Goal: Information Seeking & Learning: Learn about a topic

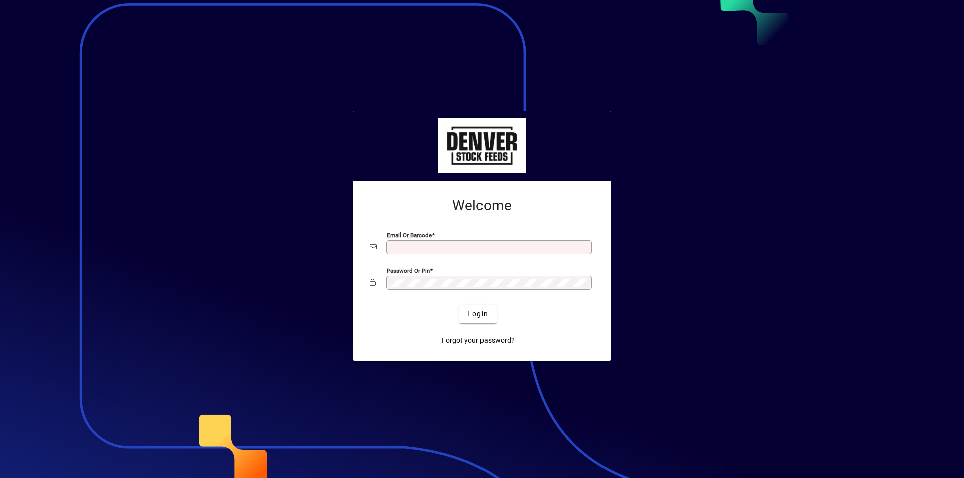
type input "**********"
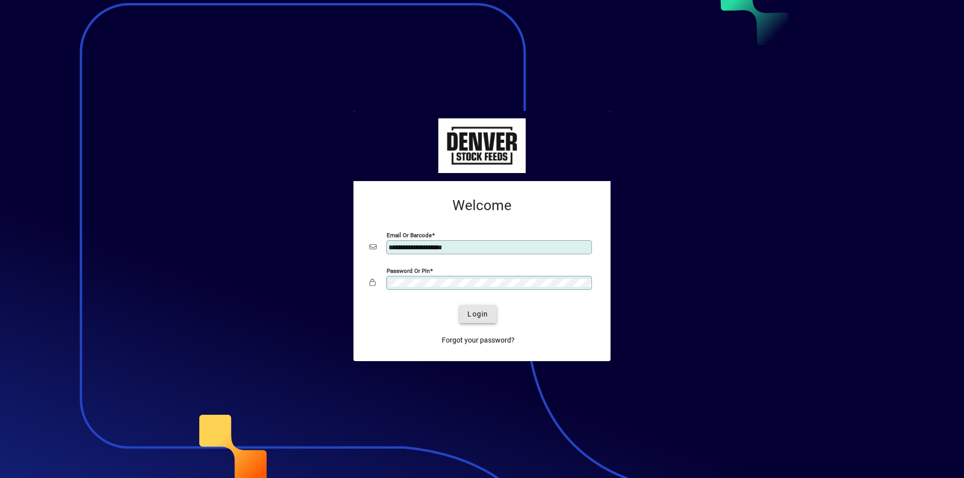
click at [474, 315] on span "Login" at bounding box center [477, 314] width 21 height 11
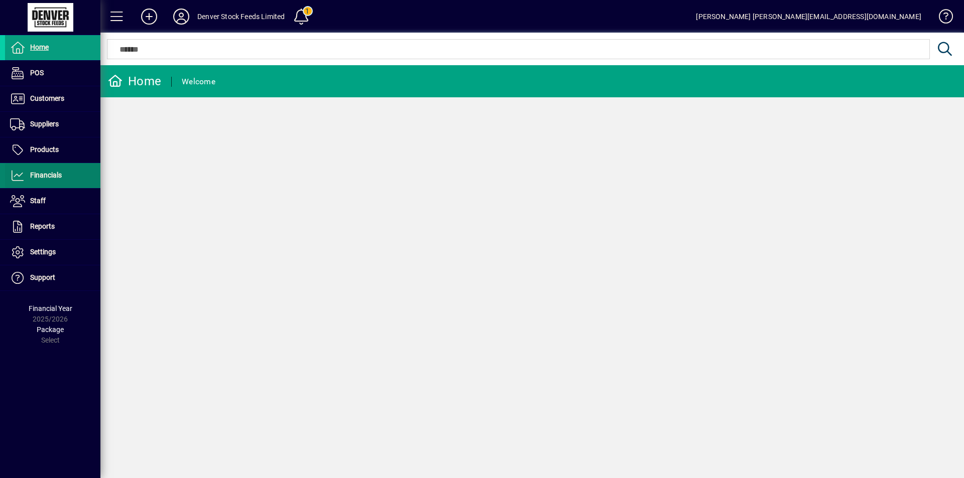
click at [29, 174] on span "Financials" at bounding box center [33, 176] width 57 height 12
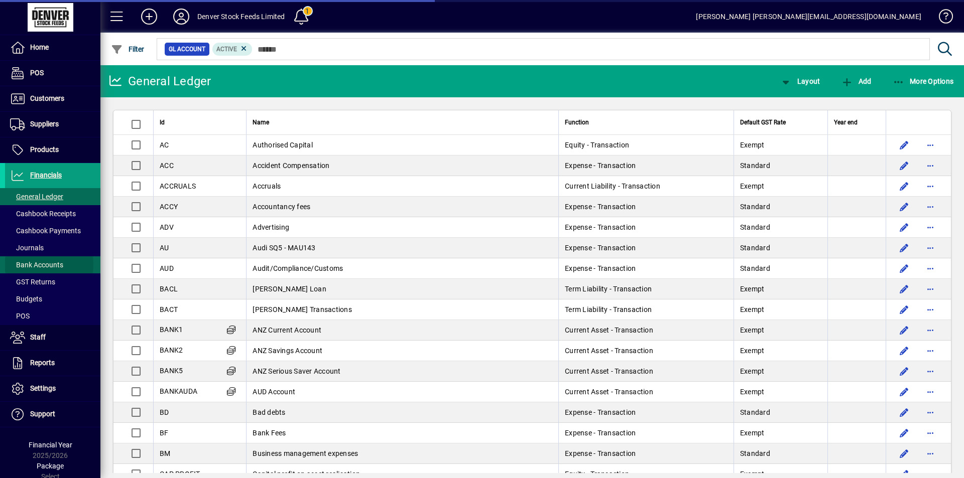
click at [31, 265] on span "Bank Accounts" at bounding box center [36, 265] width 53 height 8
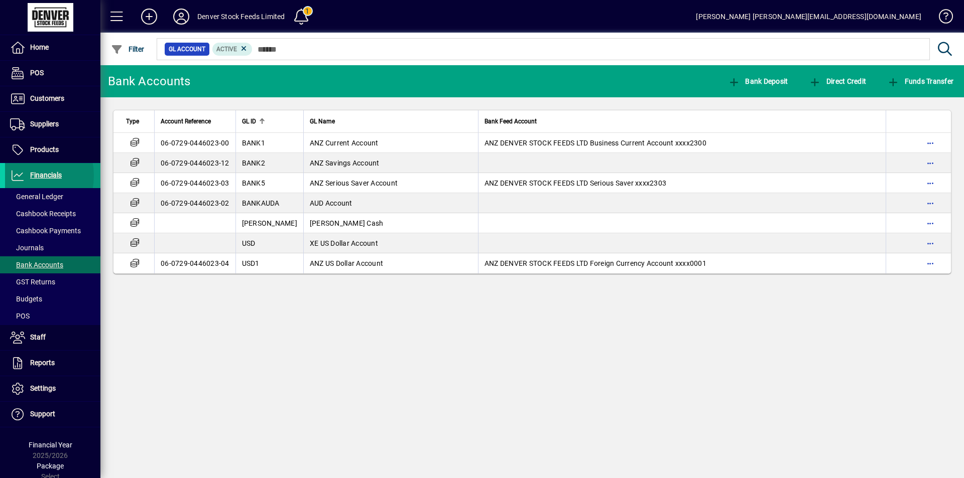
click at [17, 176] on icon at bounding box center [17, 176] width 15 height 12
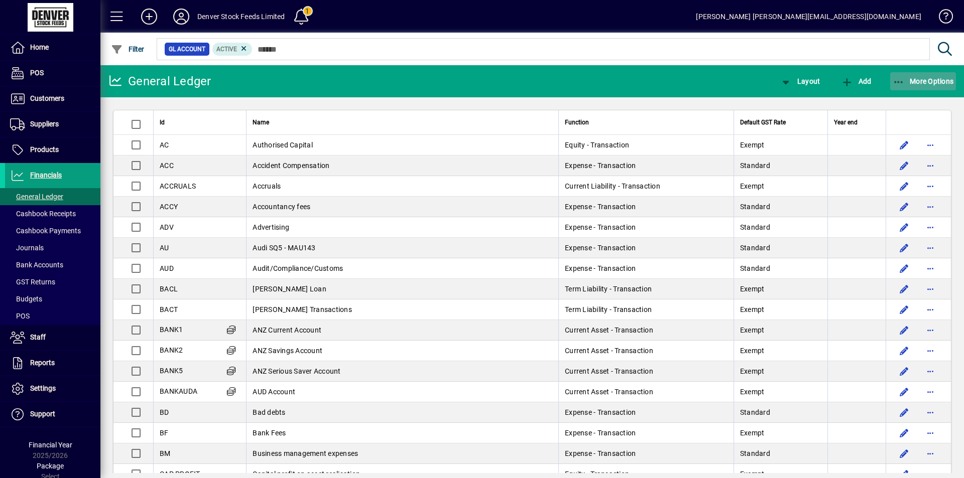
click at [931, 83] on span "More Options" at bounding box center [923, 81] width 61 height 8
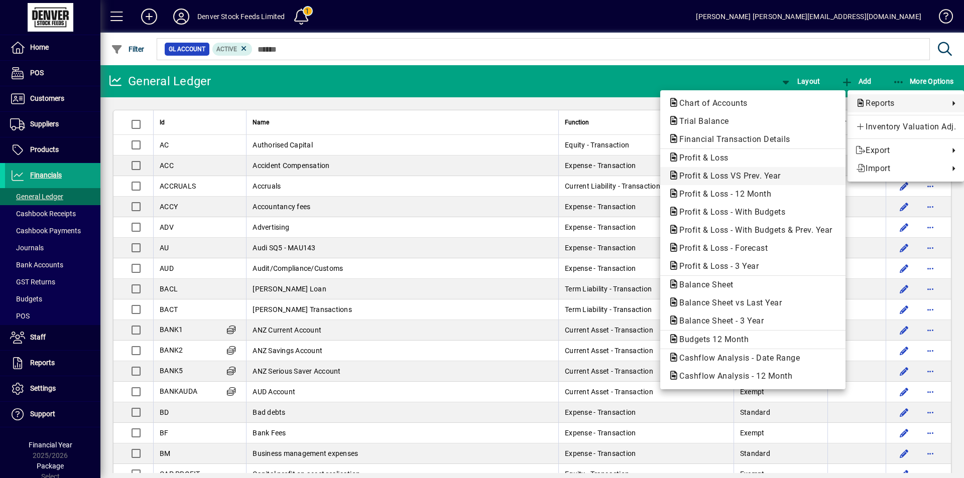
click at [713, 178] on span "Profit & Loss VS Prev. Year" at bounding box center [726, 176] width 117 height 10
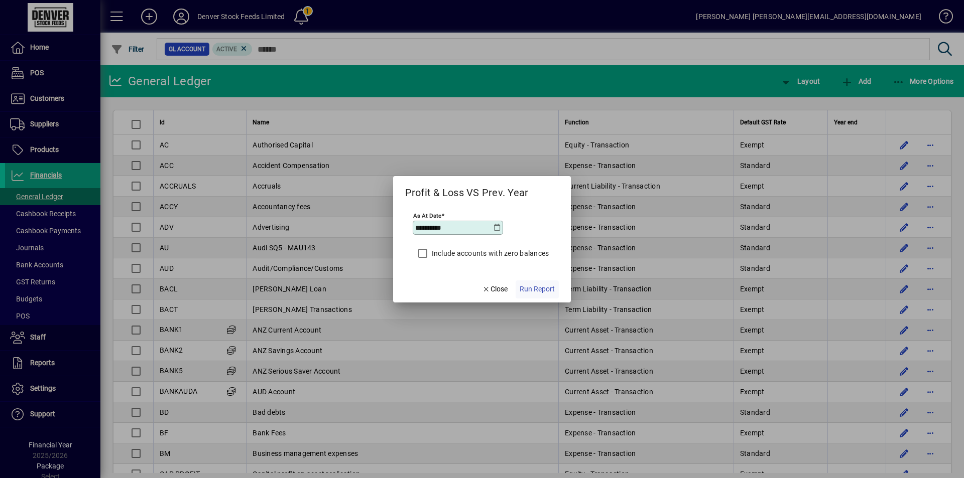
click at [531, 289] on span "Run Report" at bounding box center [537, 289] width 35 height 11
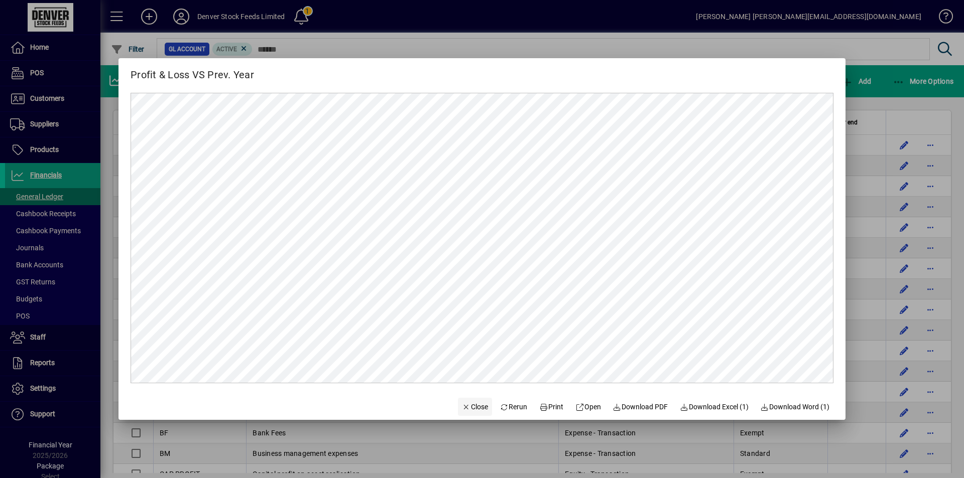
click at [466, 408] on span "Close" at bounding box center [475, 407] width 26 height 11
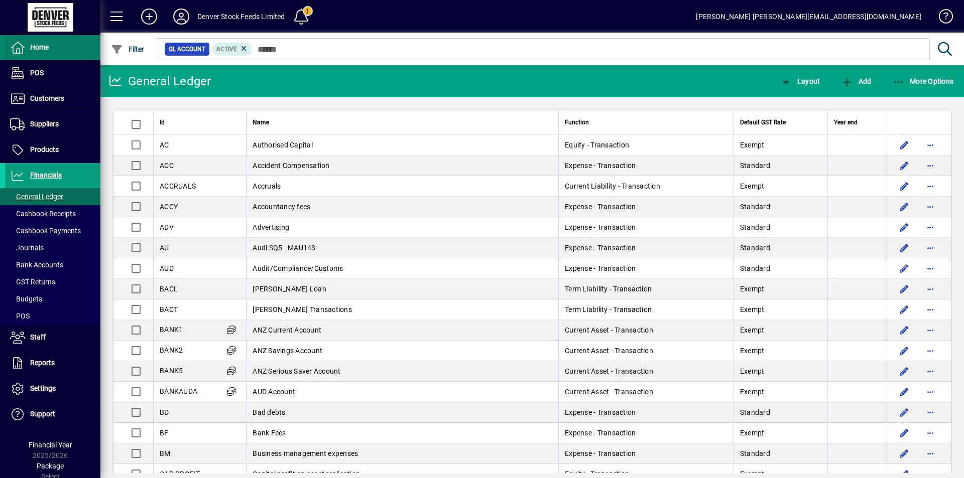
click at [27, 46] on span "Home" at bounding box center [27, 48] width 44 height 12
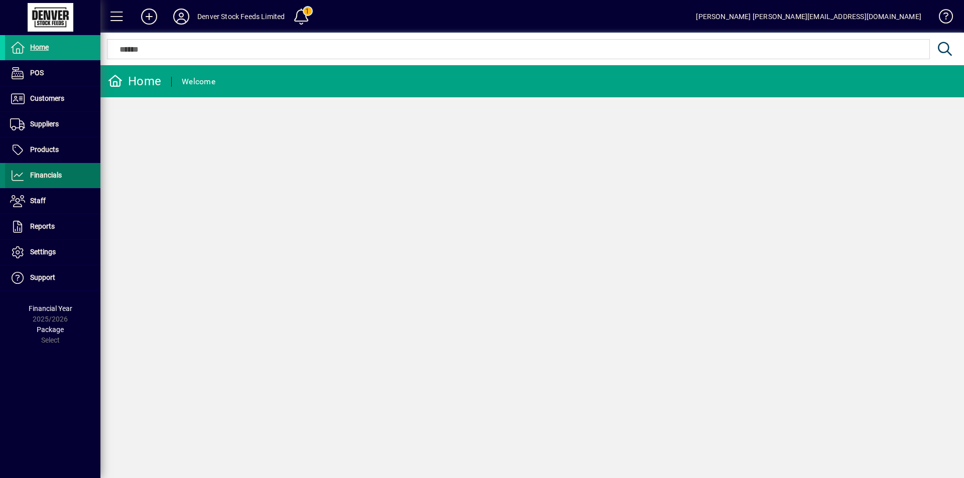
click at [48, 174] on span "Financials" at bounding box center [46, 175] width 32 height 8
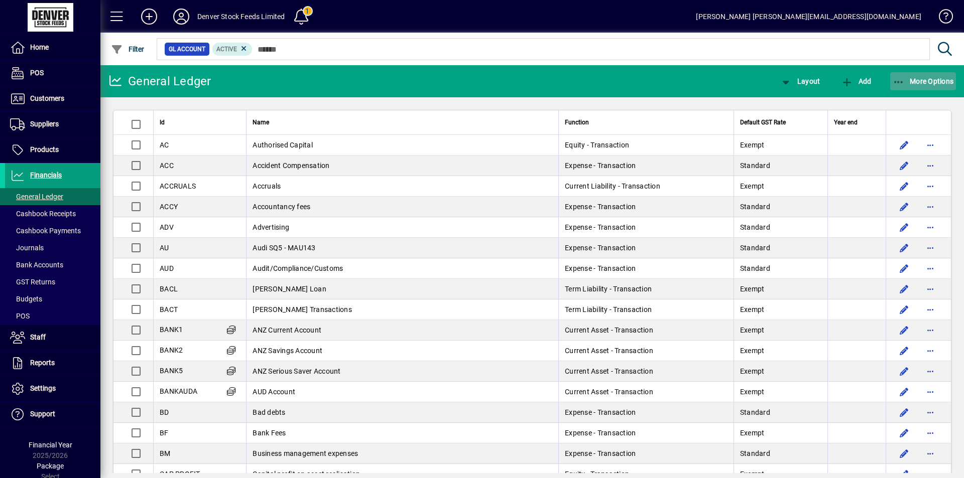
click at [930, 79] on span "More Options" at bounding box center [923, 81] width 61 height 8
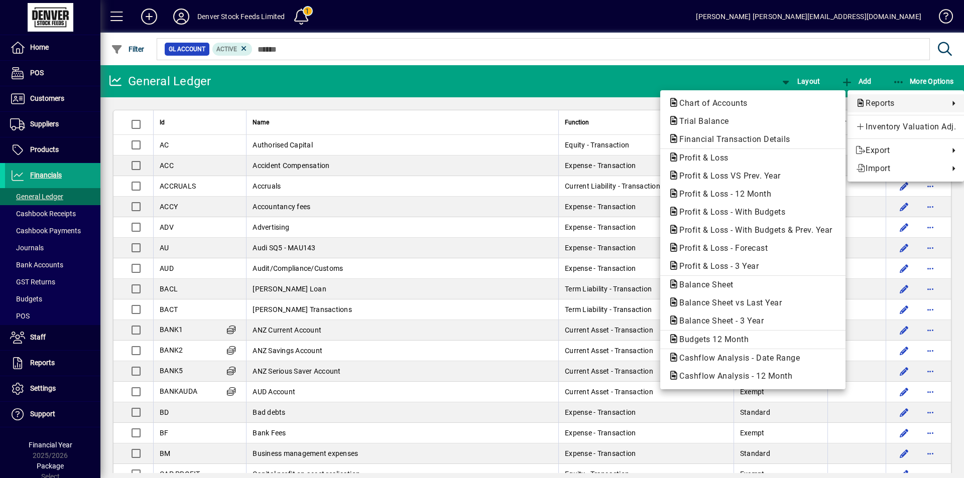
click at [14, 173] on div at bounding box center [482, 239] width 964 height 478
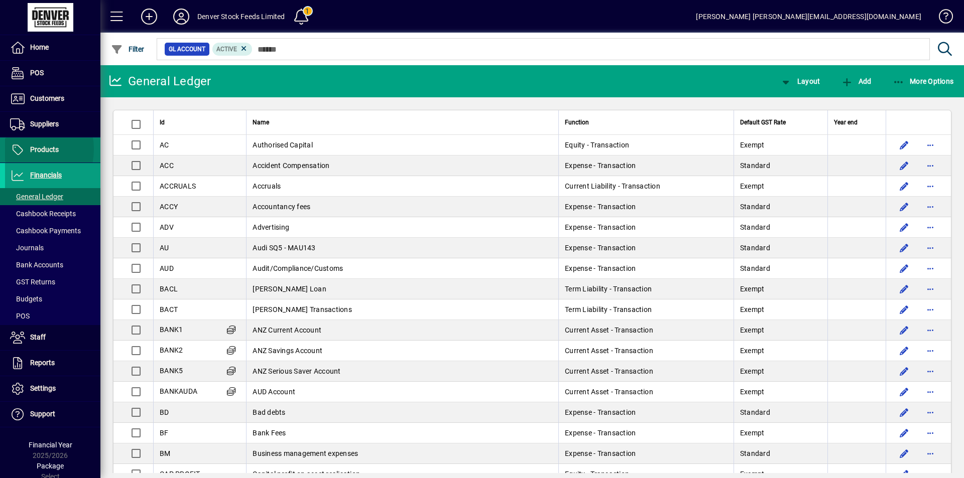
click at [19, 149] on icon at bounding box center [17, 150] width 15 height 12
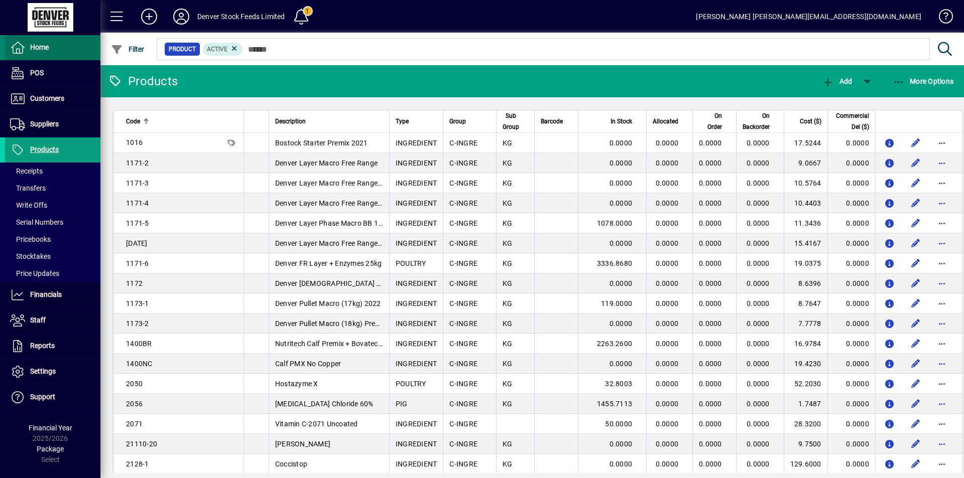
click at [15, 43] on icon at bounding box center [17, 48] width 15 height 12
